Goal: Task Accomplishment & Management: Complete application form

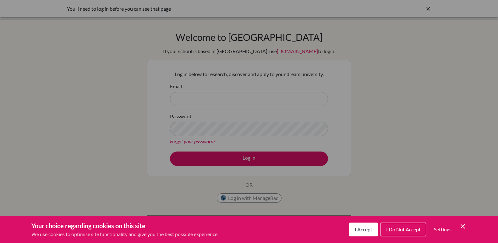
click at [361, 232] on button "I Accept" at bounding box center [363, 230] width 29 height 14
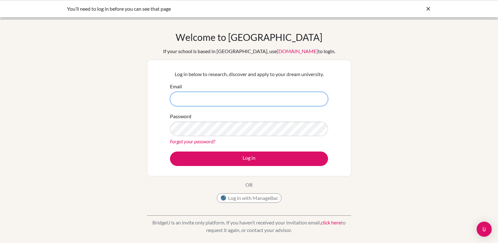
click at [218, 95] on input "Email" at bounding box center [249, 99] width 158 height 14
type input "A"
type input "[EMAIL_ADDRESS][DOMAIN_NAME]"
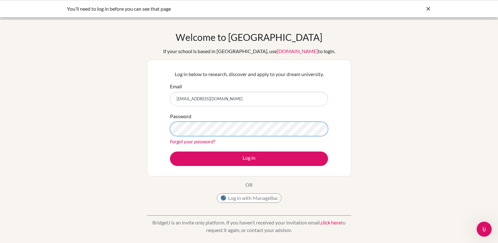
click at [170, 152] on button "Log in" at bounding box center [249, 159] width 158 height 14
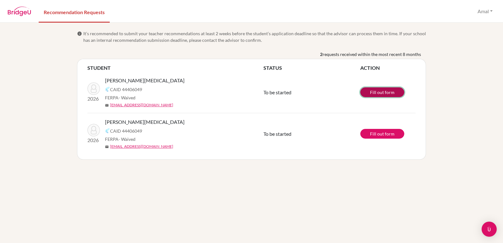
click at [378, 94] on link "Fill out form" at bounding box center [382, 92] width 44 height 10
